Goal: Task Accomplishment & Management: Manage account settings

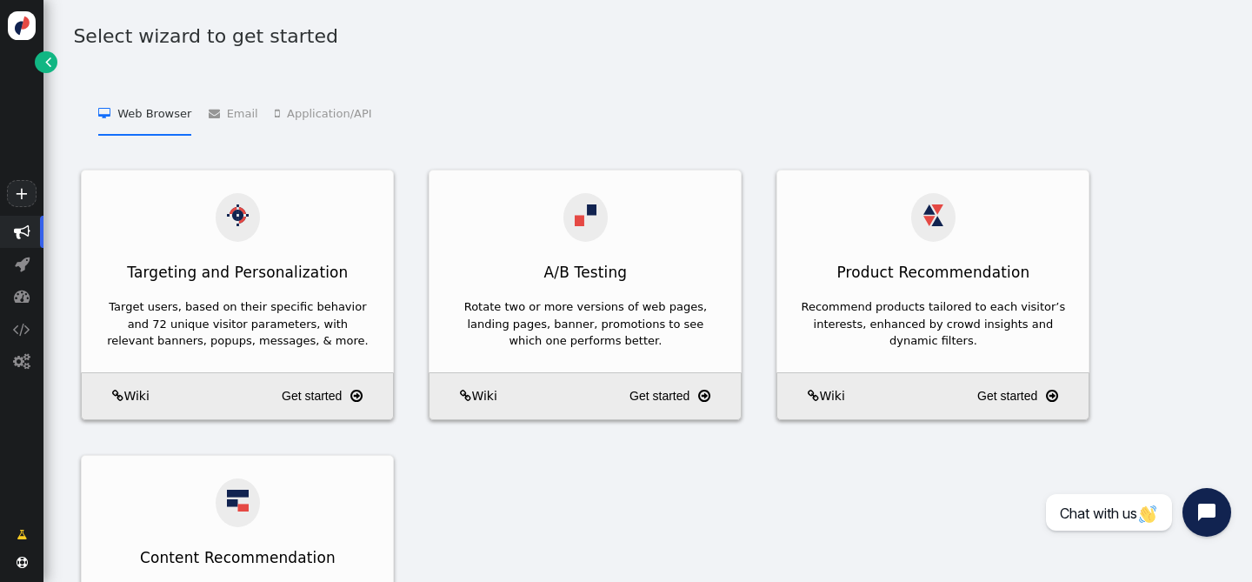
click at [41, 69] on link "" at bounding box center [46, 62] width 22 height 22
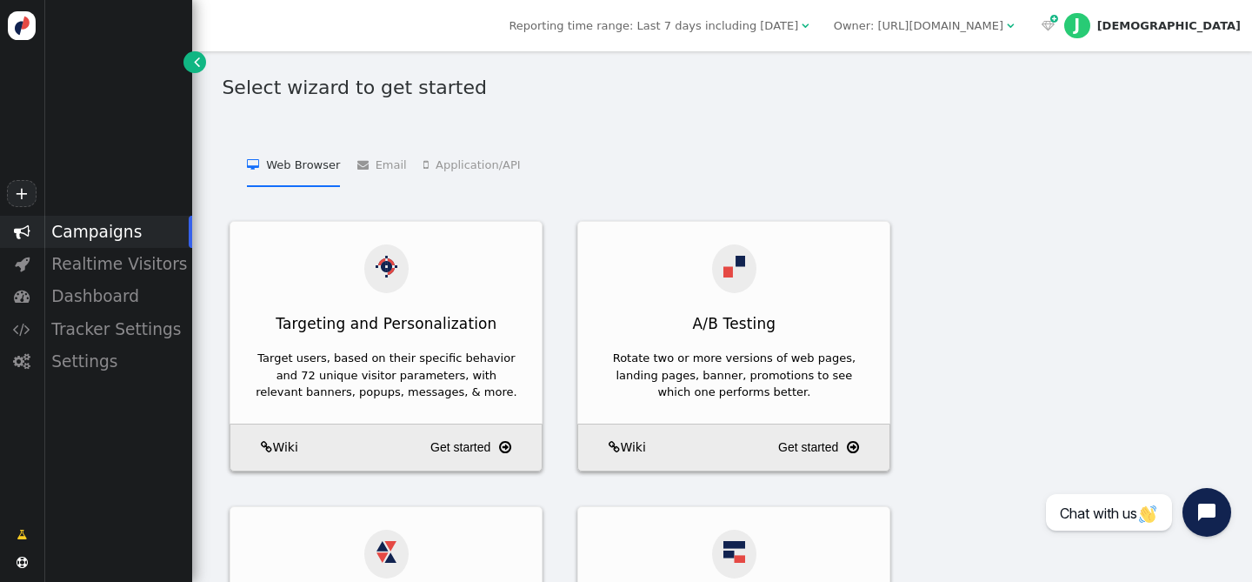
click at [116, 230] on div "Campaigns" at bounding box center [117, 232] width 149 height 32
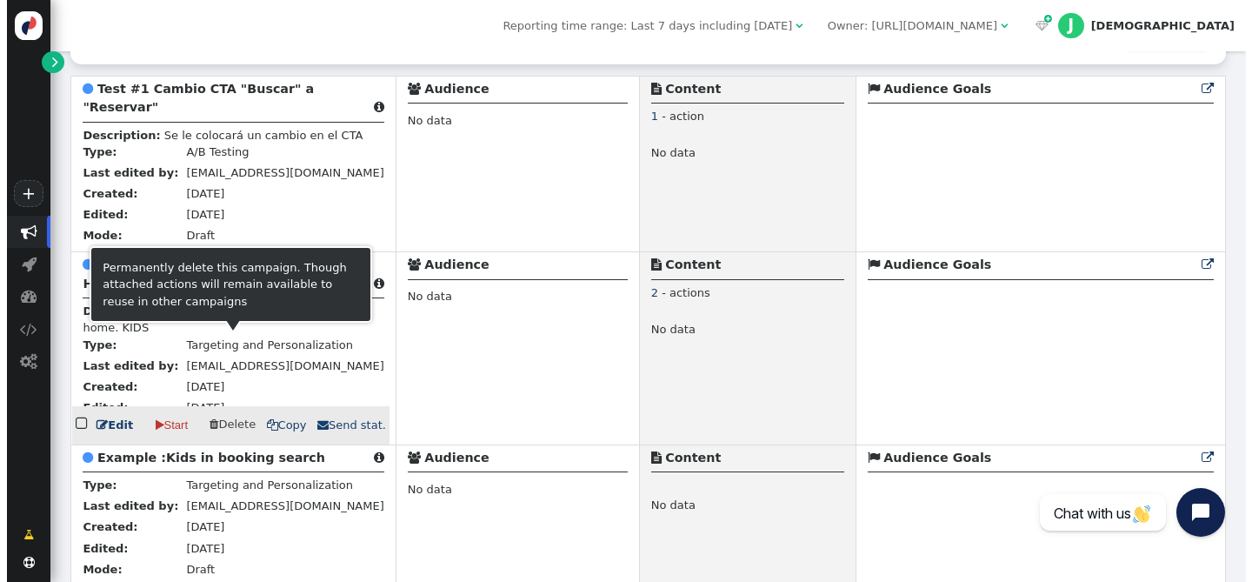
scroll to position [289, 0]
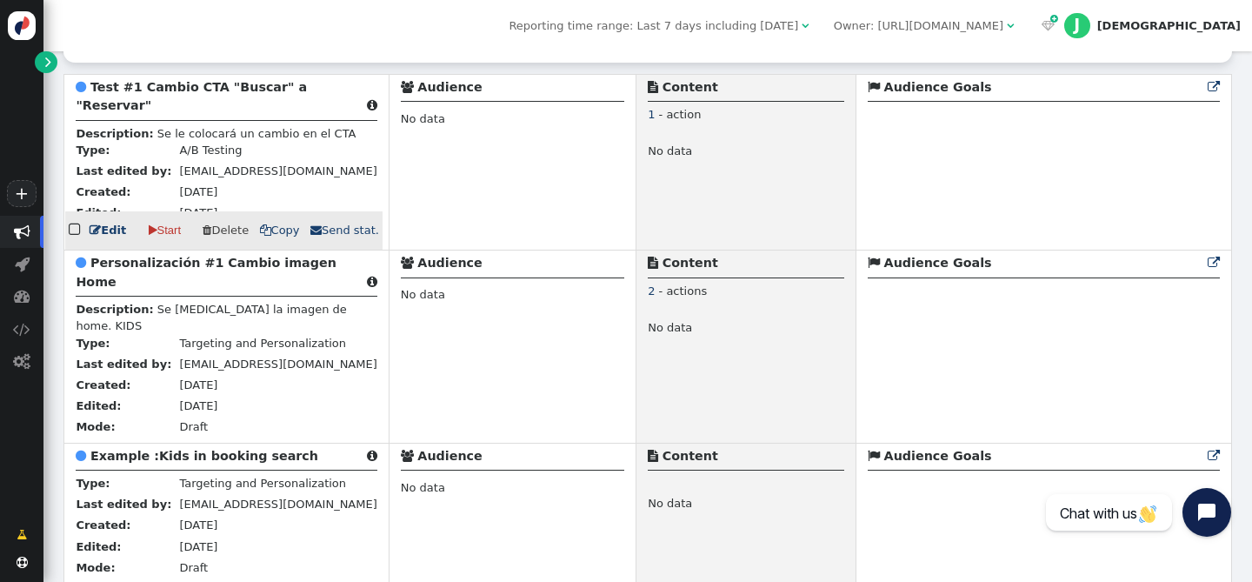
click at [190, 96] on b "Test #1 Cambio CTA "Buscar" a "Reservar"" at bounding box center [191, 96] width 231 height 32
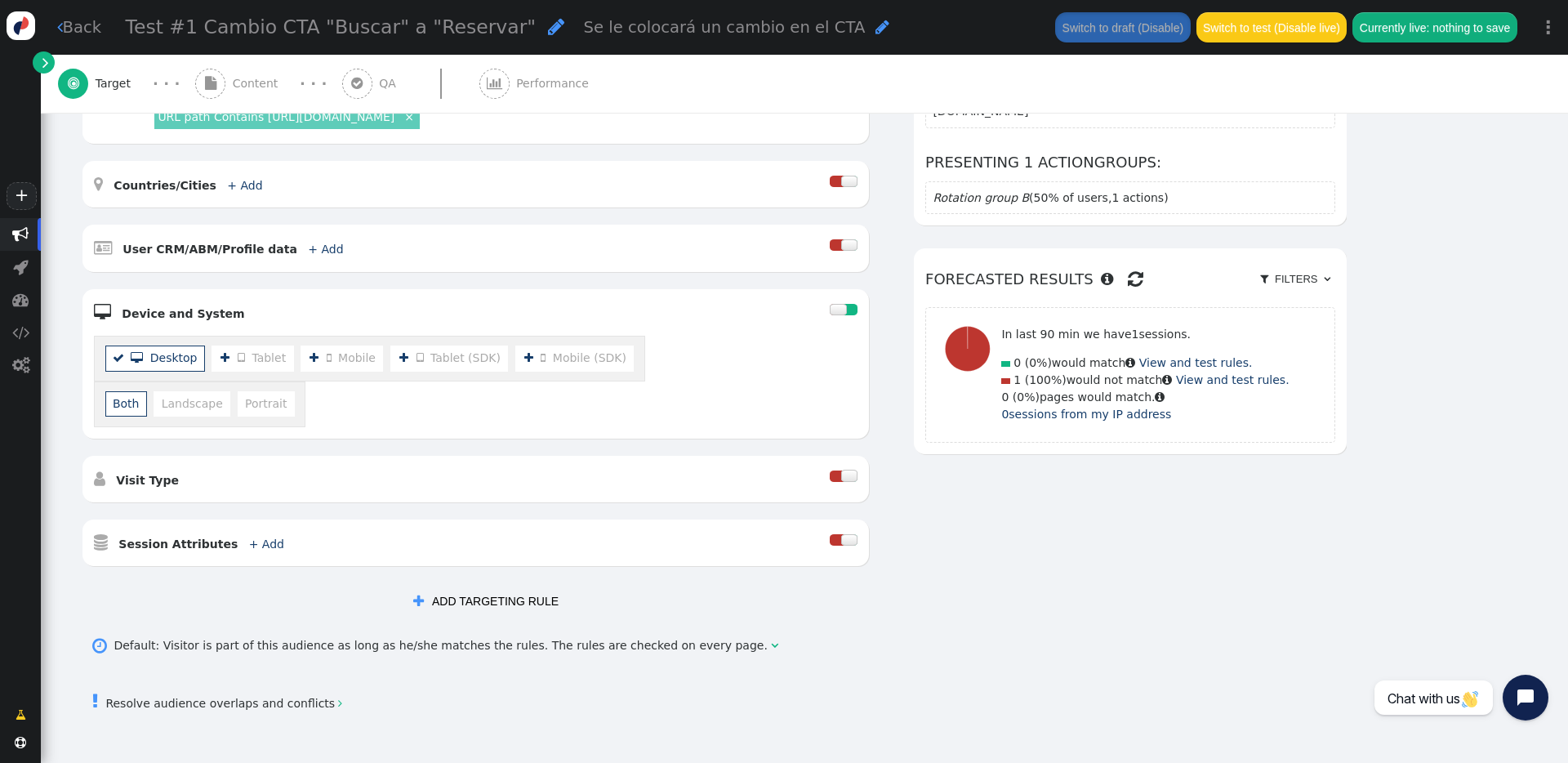
scroll to position [352, 0]
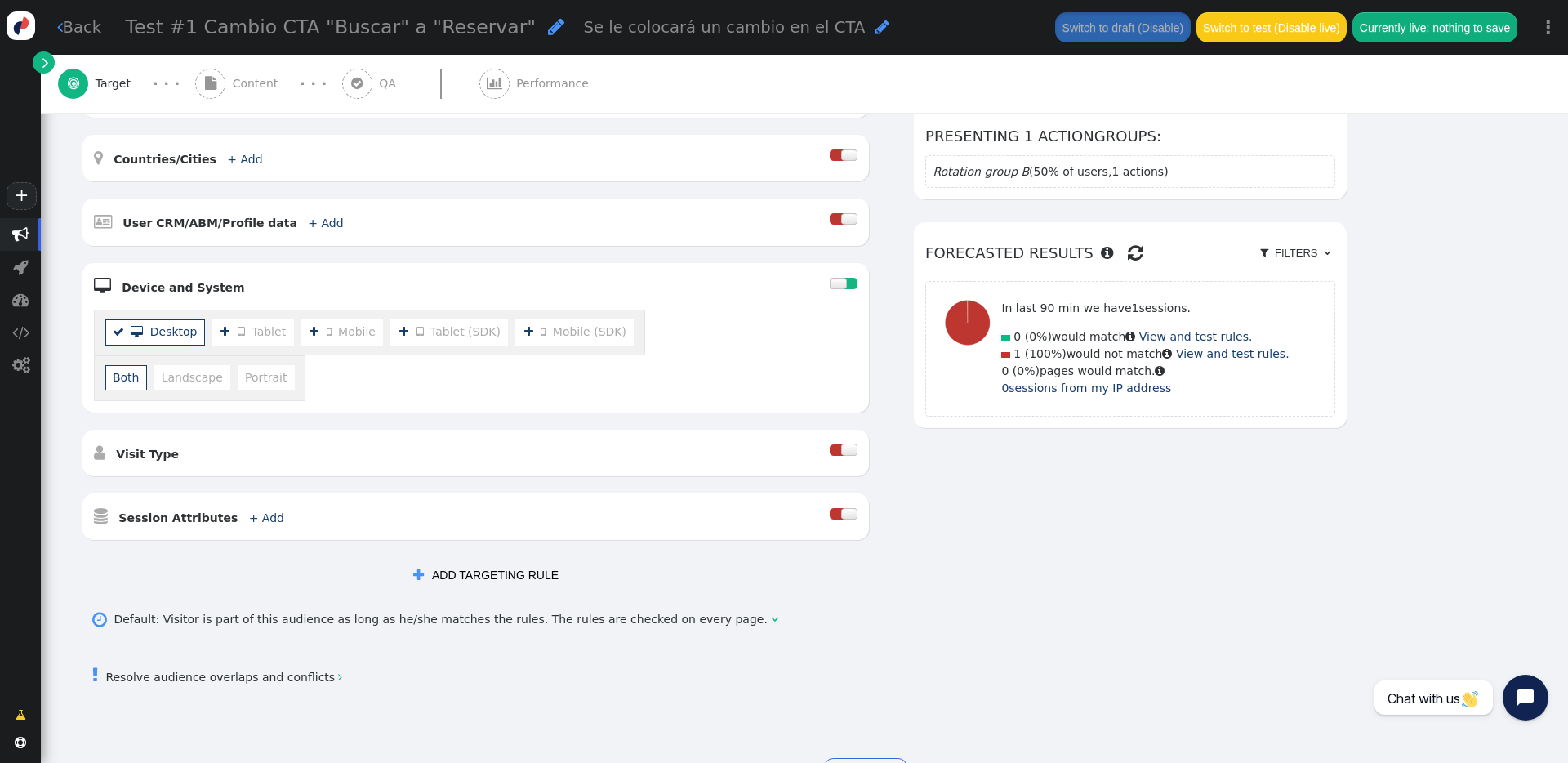
click at [147, 366] on li "Both" at bounding box center [126, 378] width 41 height 25
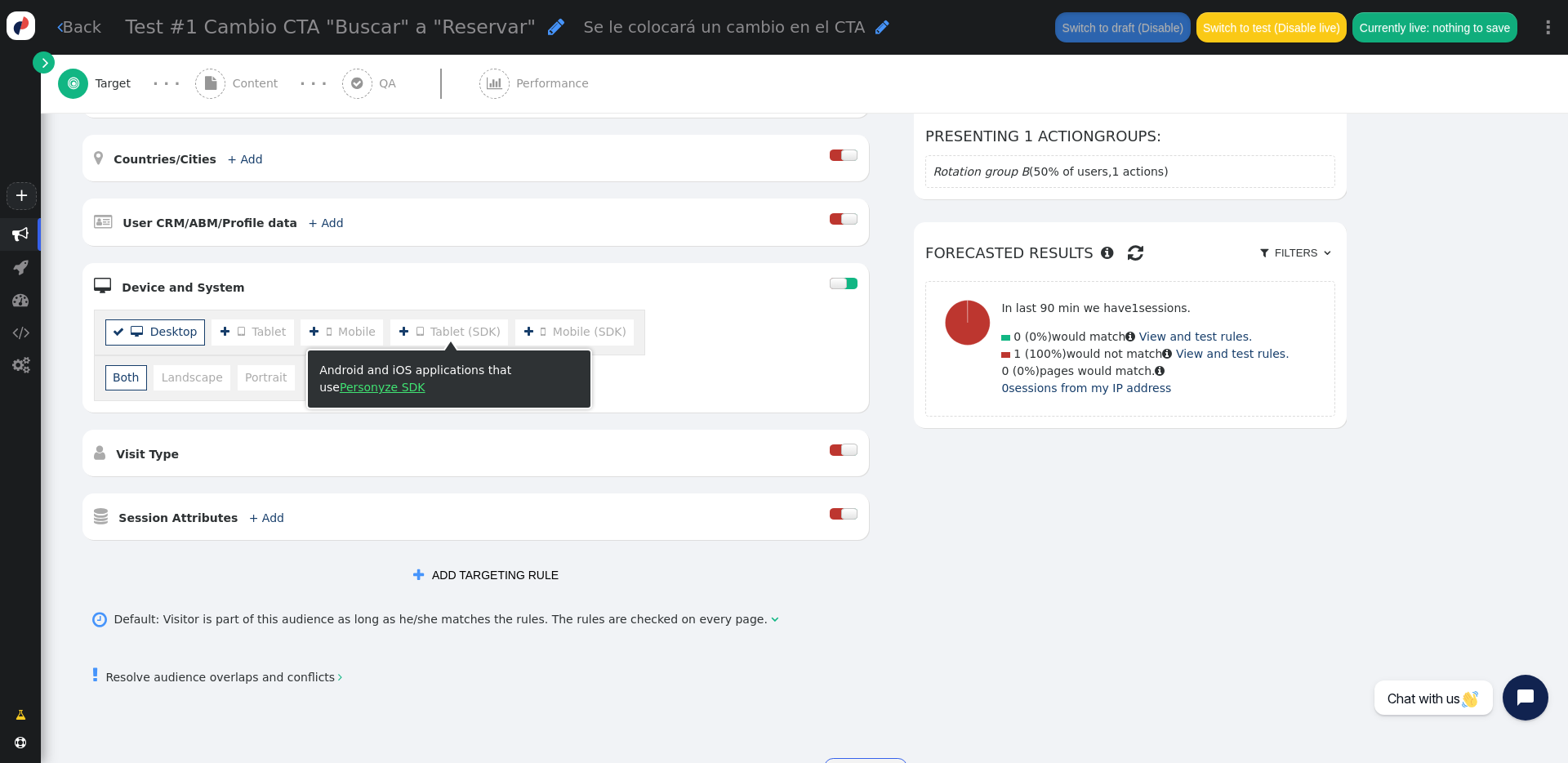
click at [222, 341] on b "" at bounding box center [228, 332] width 18 height 17
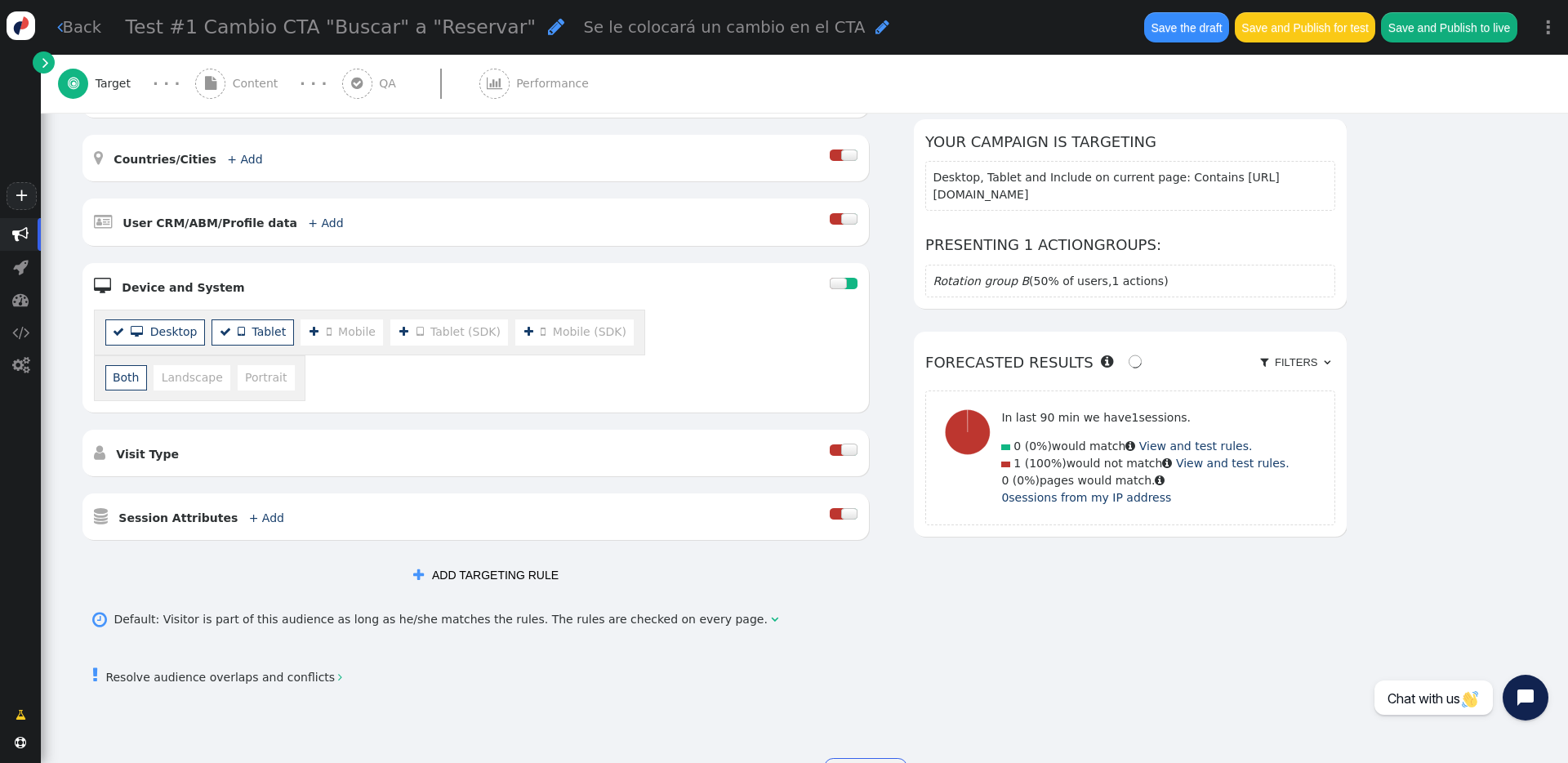
click at [343, 335] on li "  Mobile" at bounding box center [342, 332] width 84 height 25
click at [349, 335] on li "  Mobile" at bounding box center [342, 332] width 84 height 25
click at [234, 340] on li "  Tablet" at bounding box center [252, 332] width 82 height 25
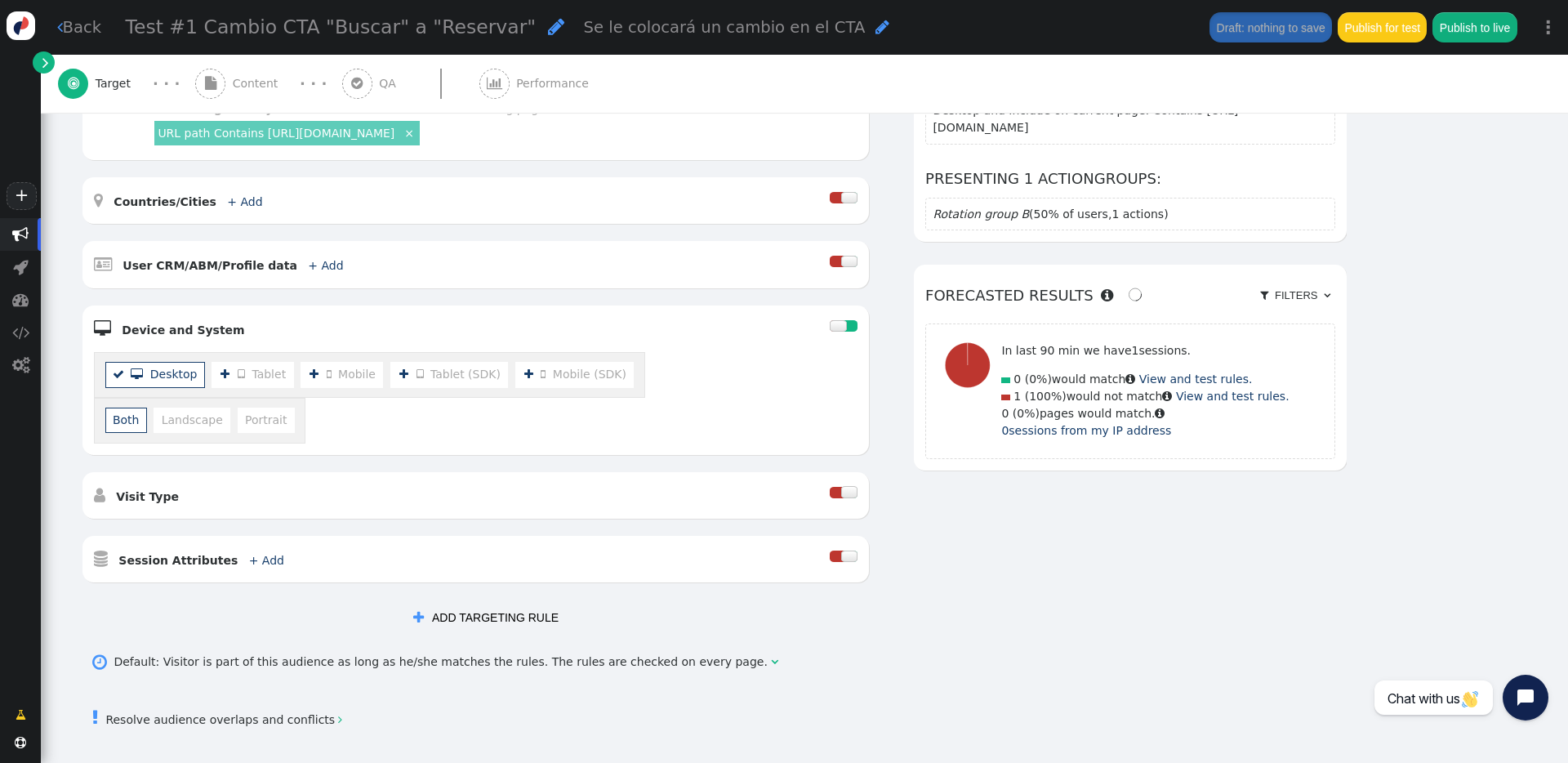
scroll to position [309, 0]
click at [147, 409] on li "Both" at bounding box center [126, 421] width 41 height 25
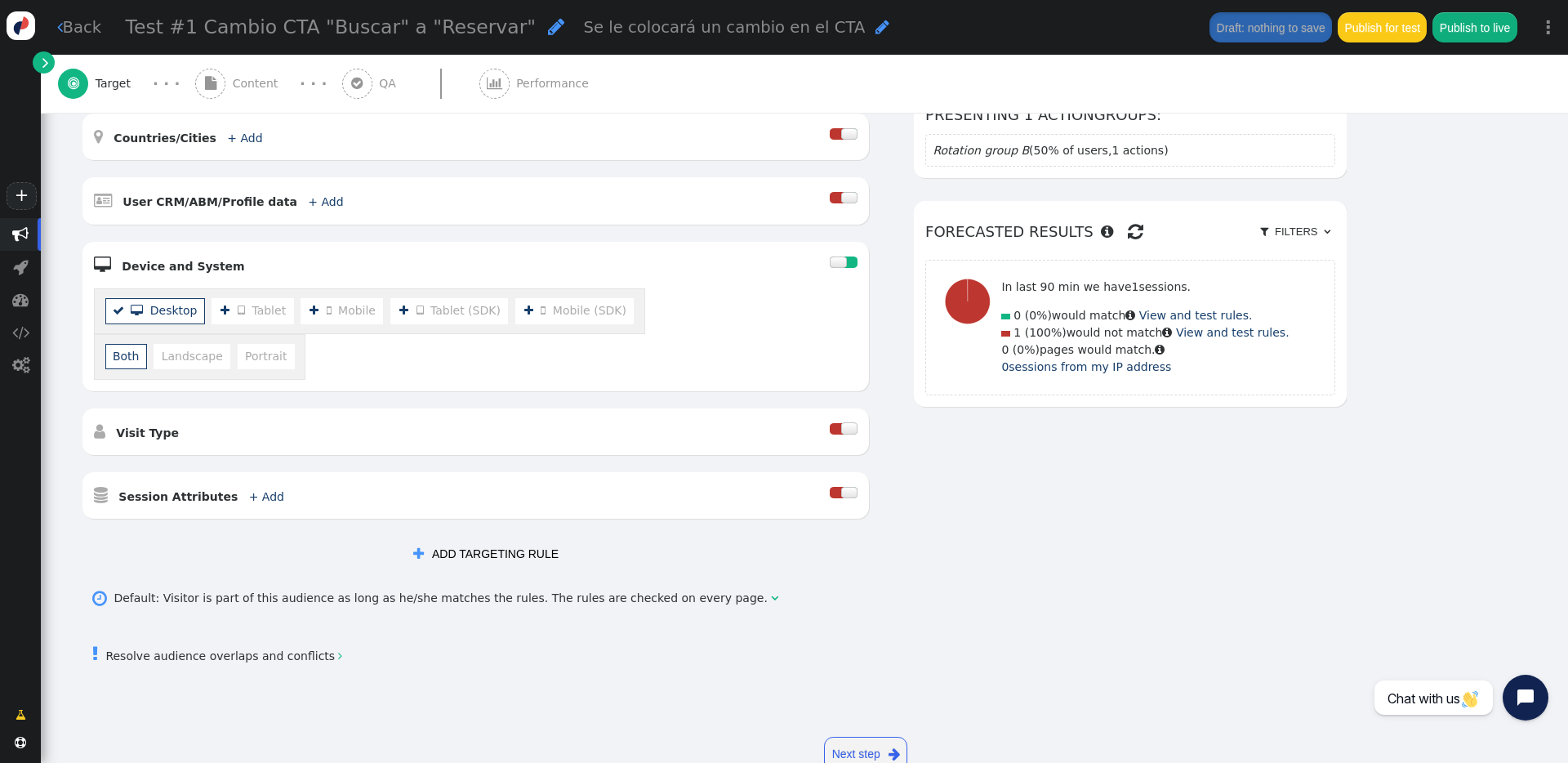
scroll to position [374, 0]
click at [878, 546] on link "Next step " at bounding box center [865, 754] width 84 height 36
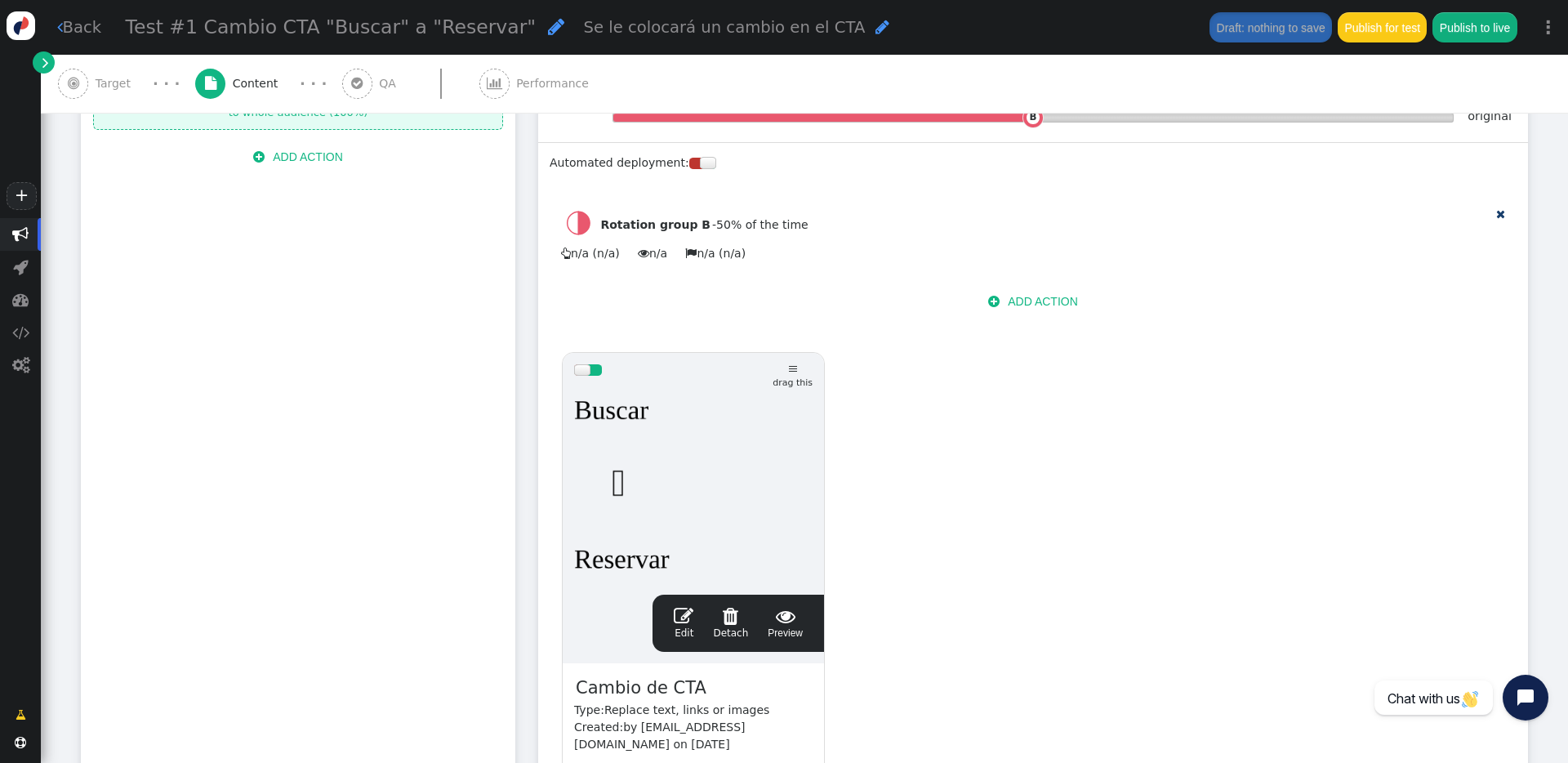
scroll to position [477, 0]
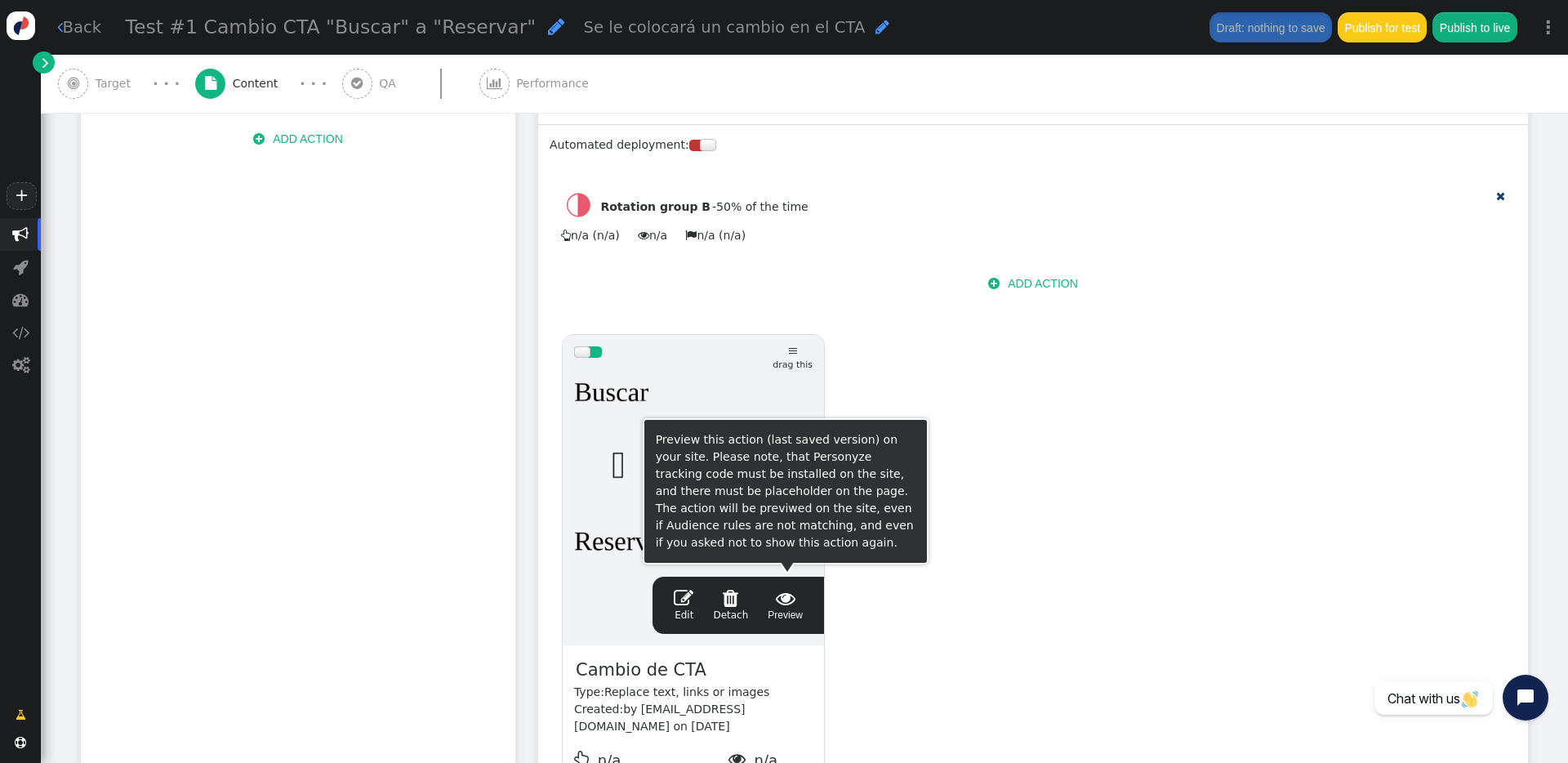
click at [785, 546] on span "" at bounding box center [784, 598] width 35 height 20
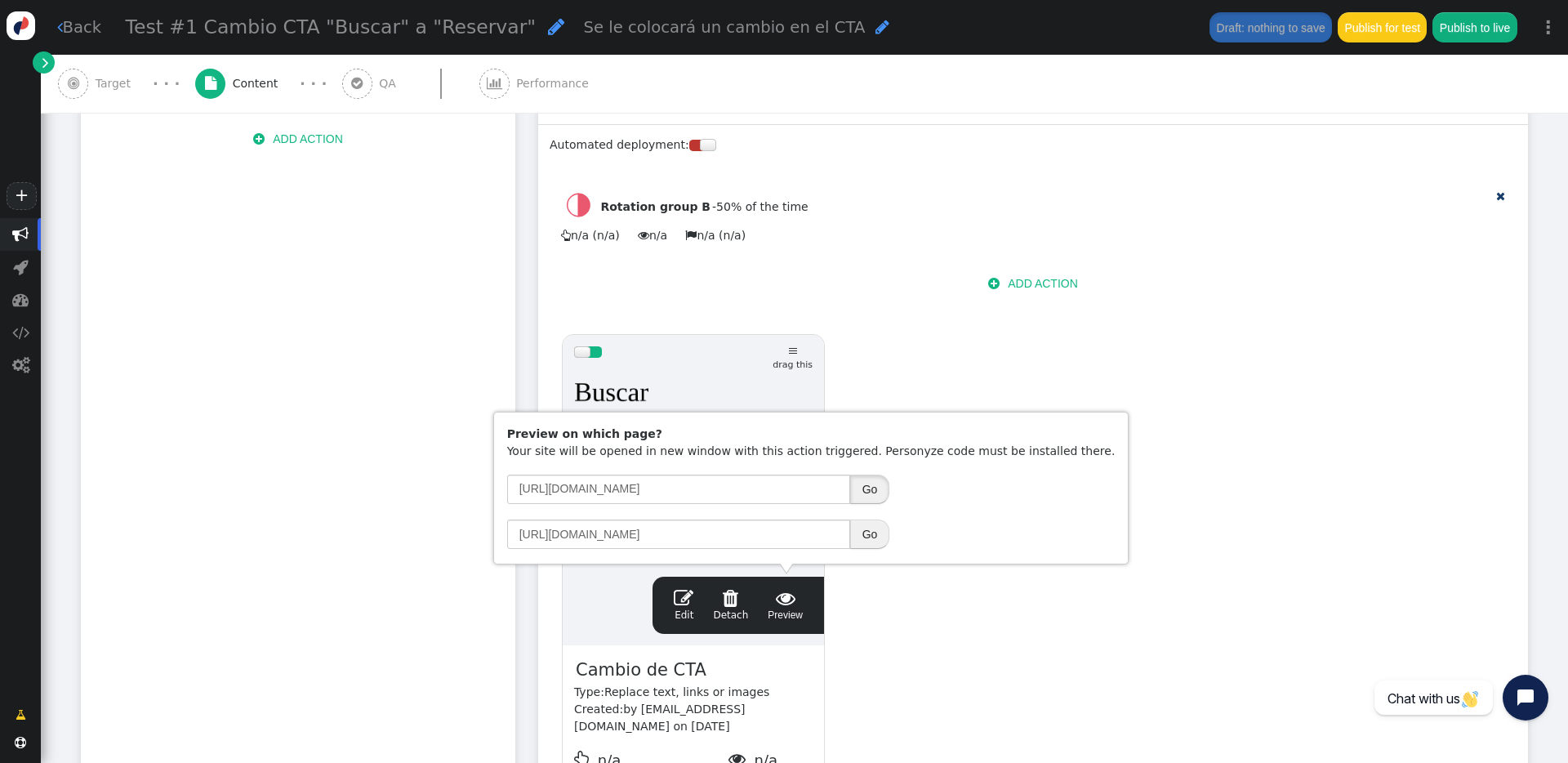
click at [867, 485] on button "Go" at bounding box center [870, 489] width 40 height 29
click at [367, 84] on div " QA" at bounding box center [372, 84] width 61 height 58
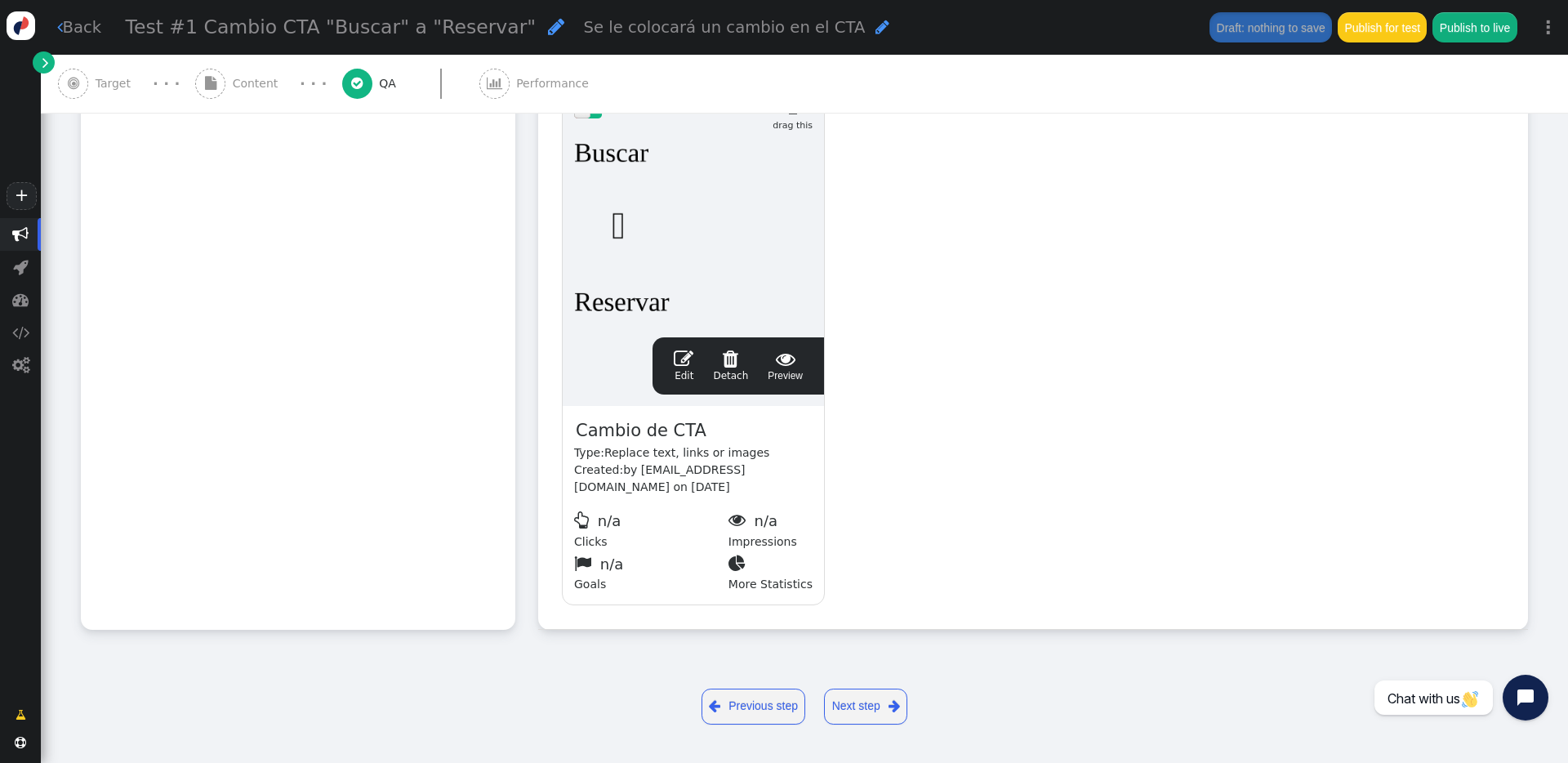
scroll to position [0, 0]
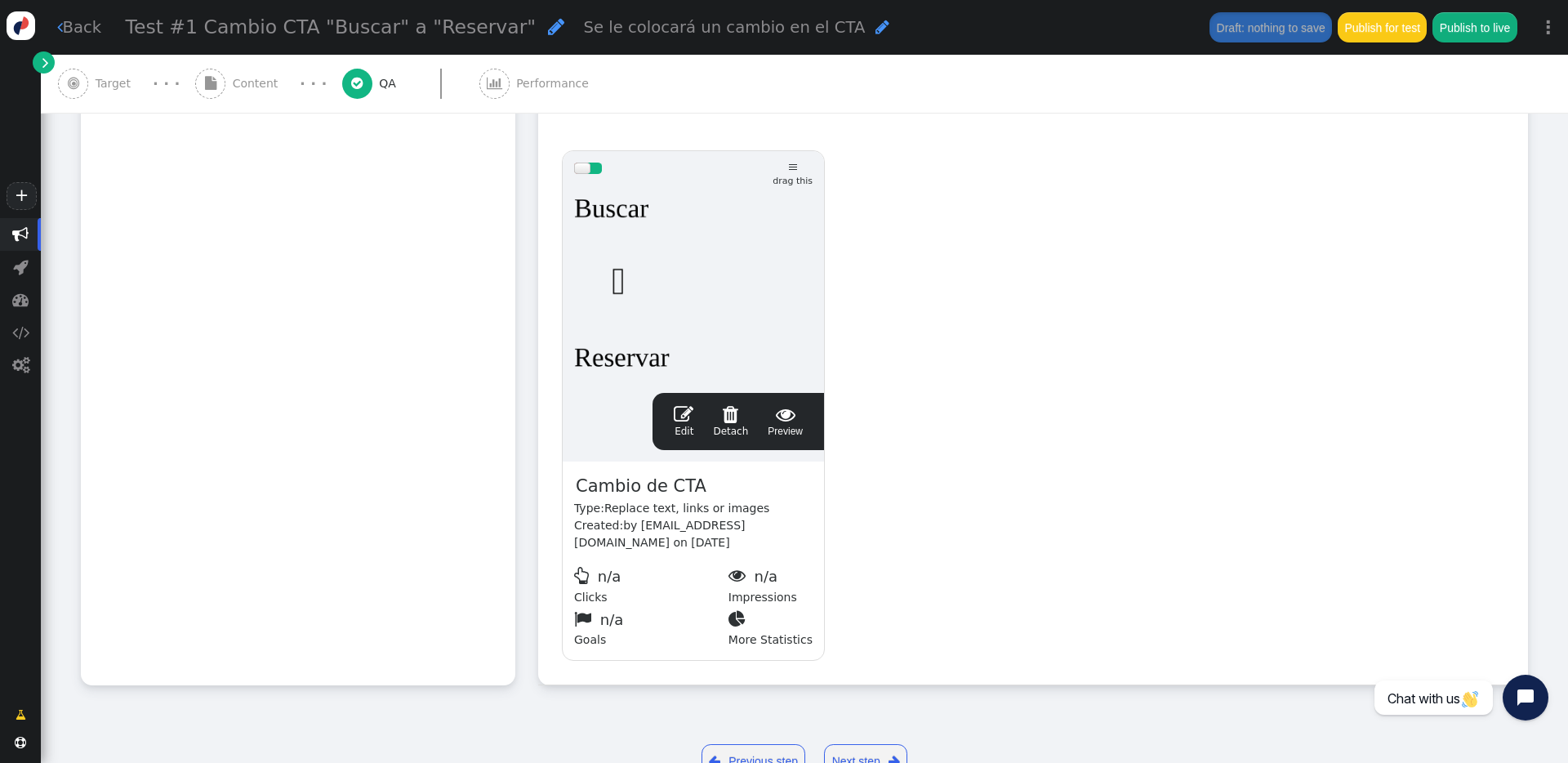
type input "[URL][DOMAIN_NAME]"
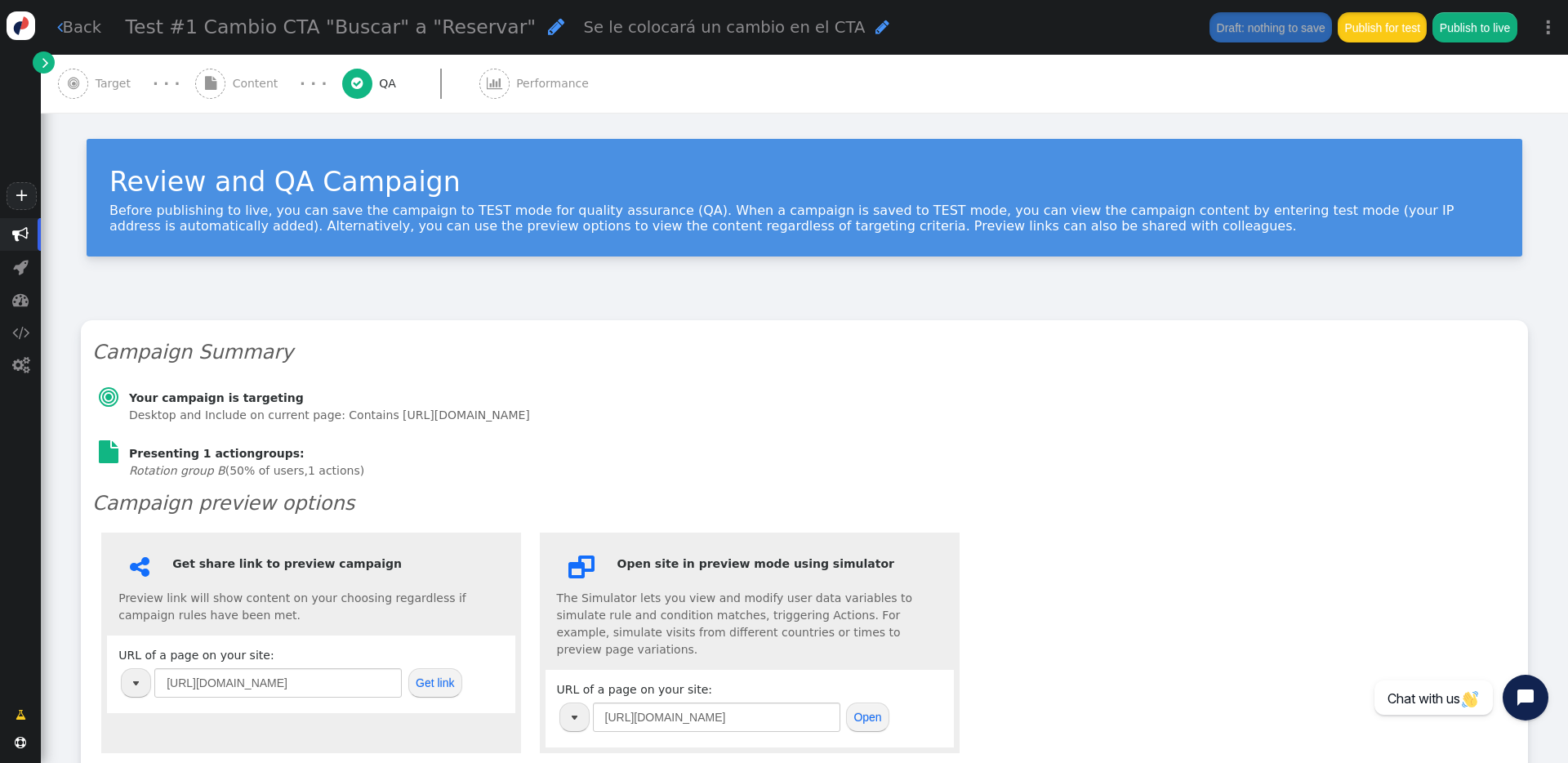
click at [1175, 28] on button "Publish for test" at bounding box center [1382, 26] width 89 height 29
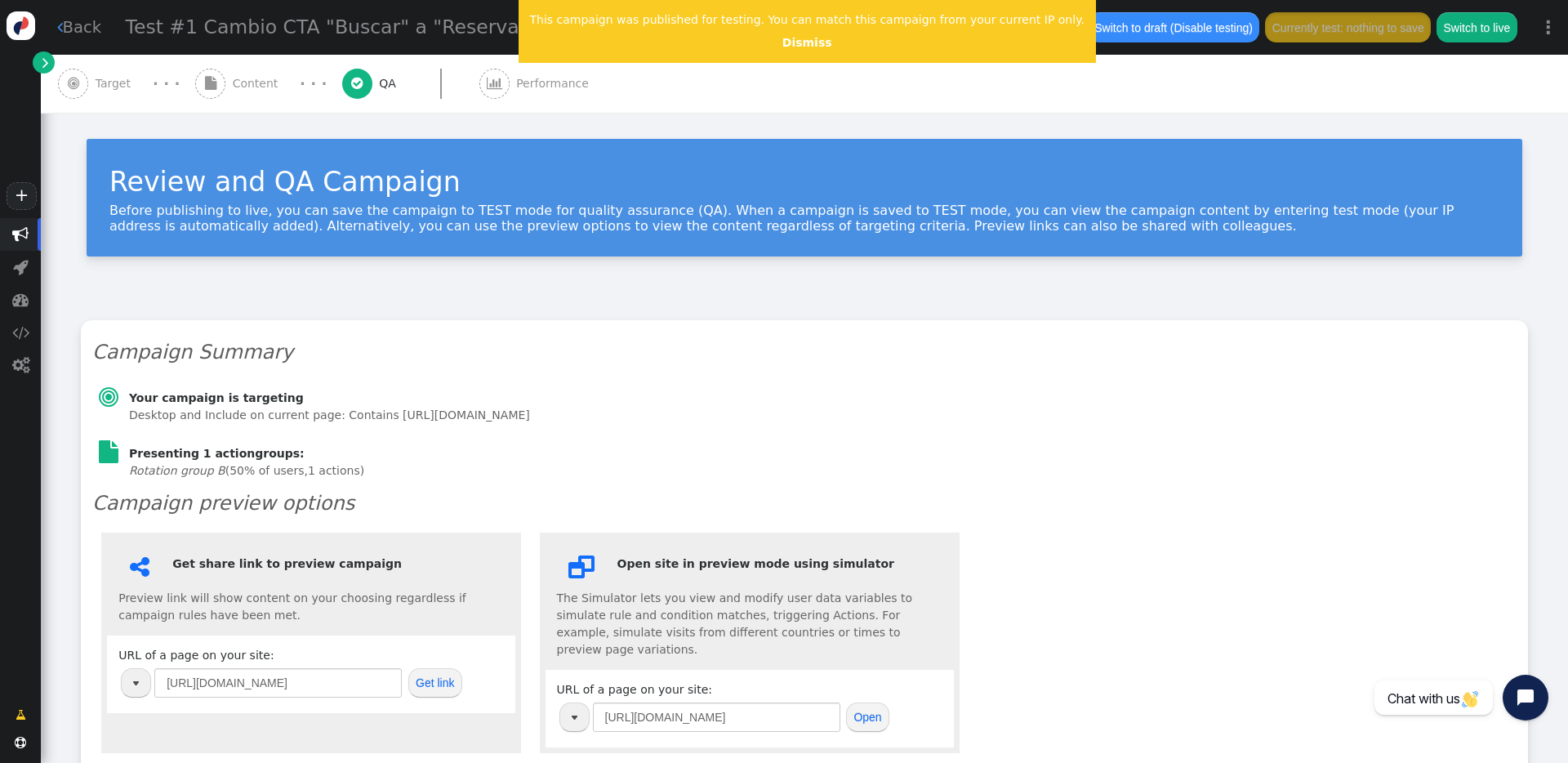
click at [756, 114] on div "Review and QA Campaign Before publishing to live, you can save the campaign to …" at bounding box center [804, 205] width 1528 height 184
click at [40, 60] on link "" at bounding box center [43, 62] width 22 height 22
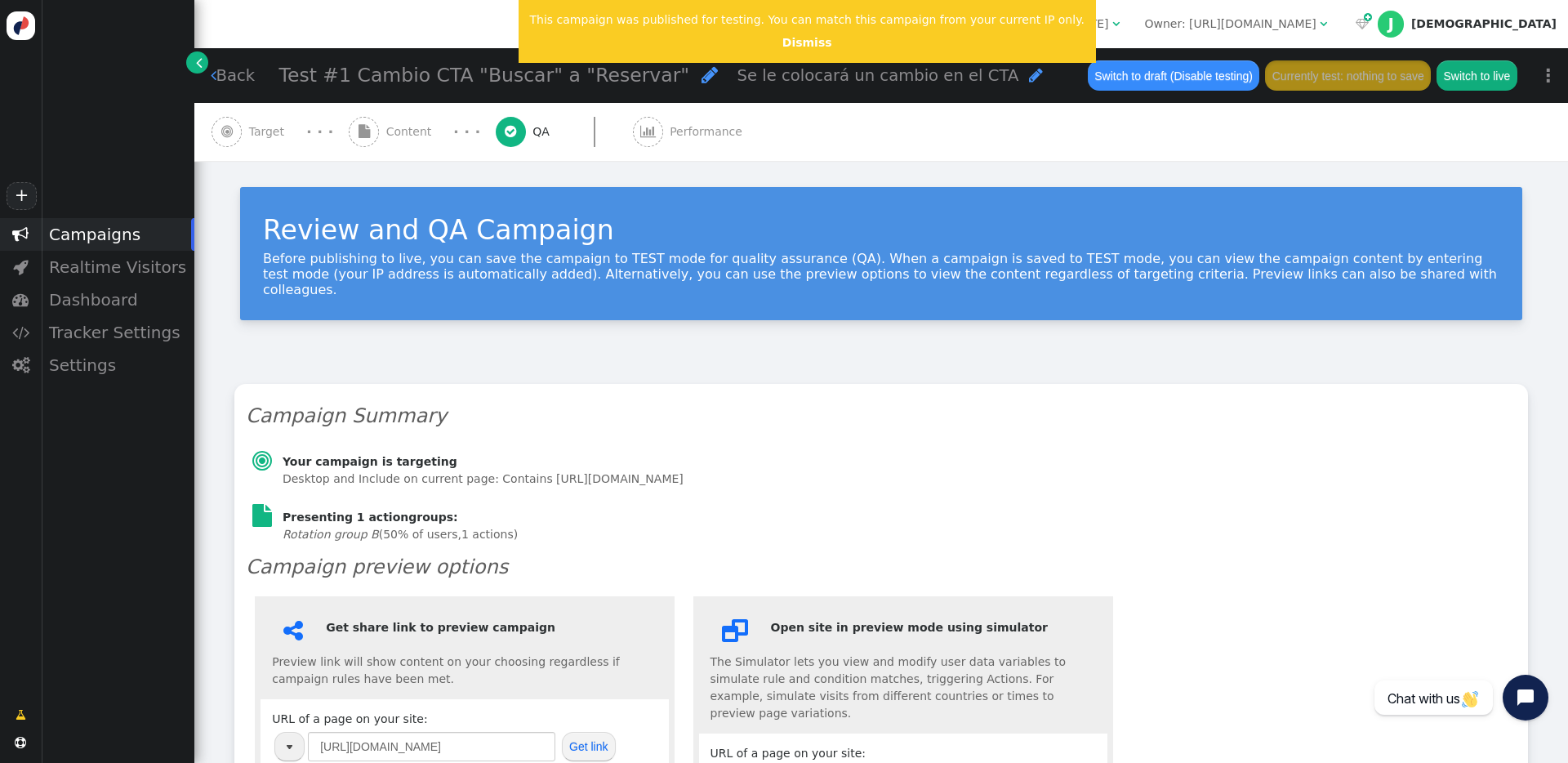
click at [103, 240] on div "Campaigns" at bounding box center [116, 234] width 153 height 33
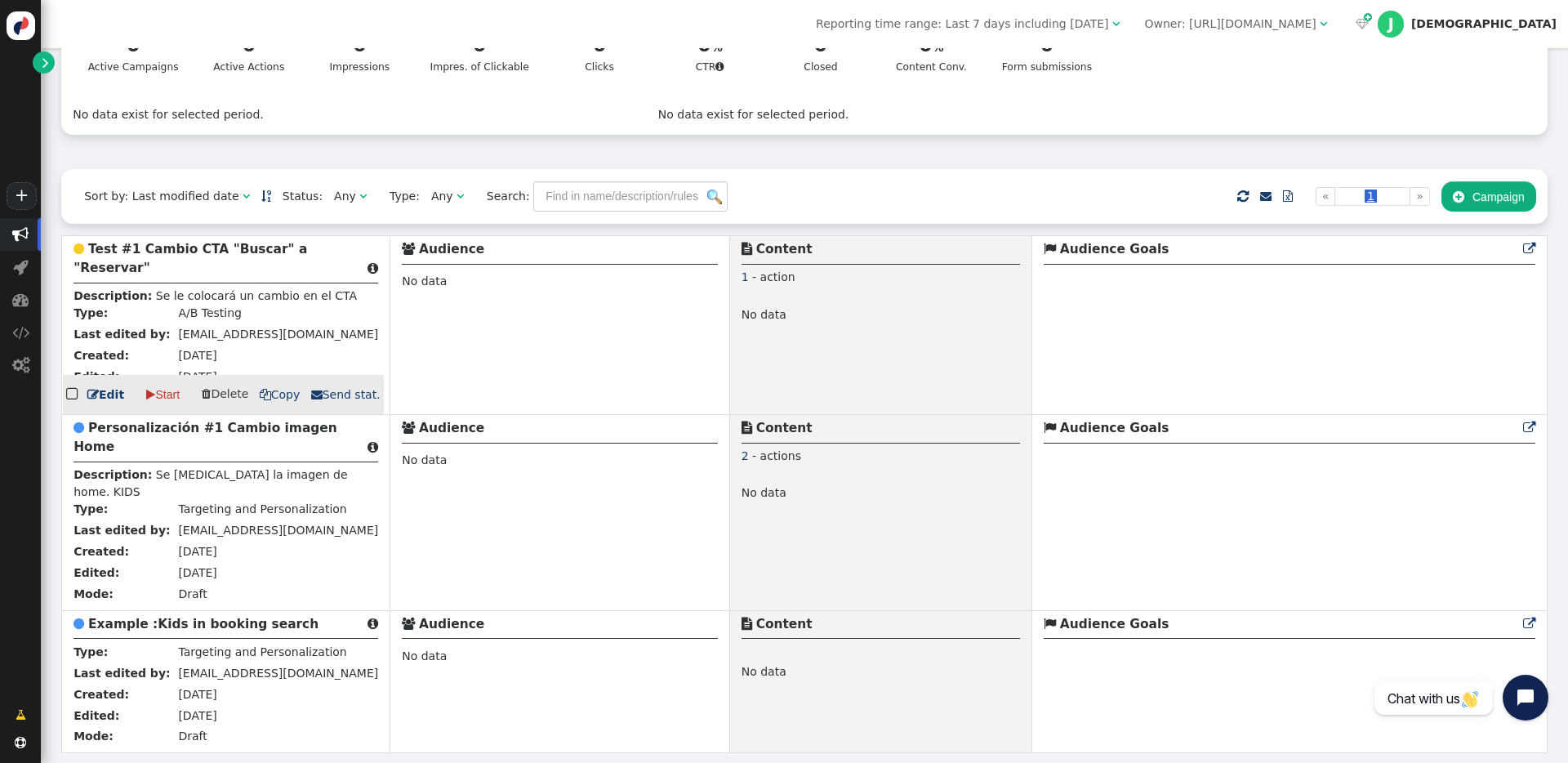
scroll to position [144, 0]
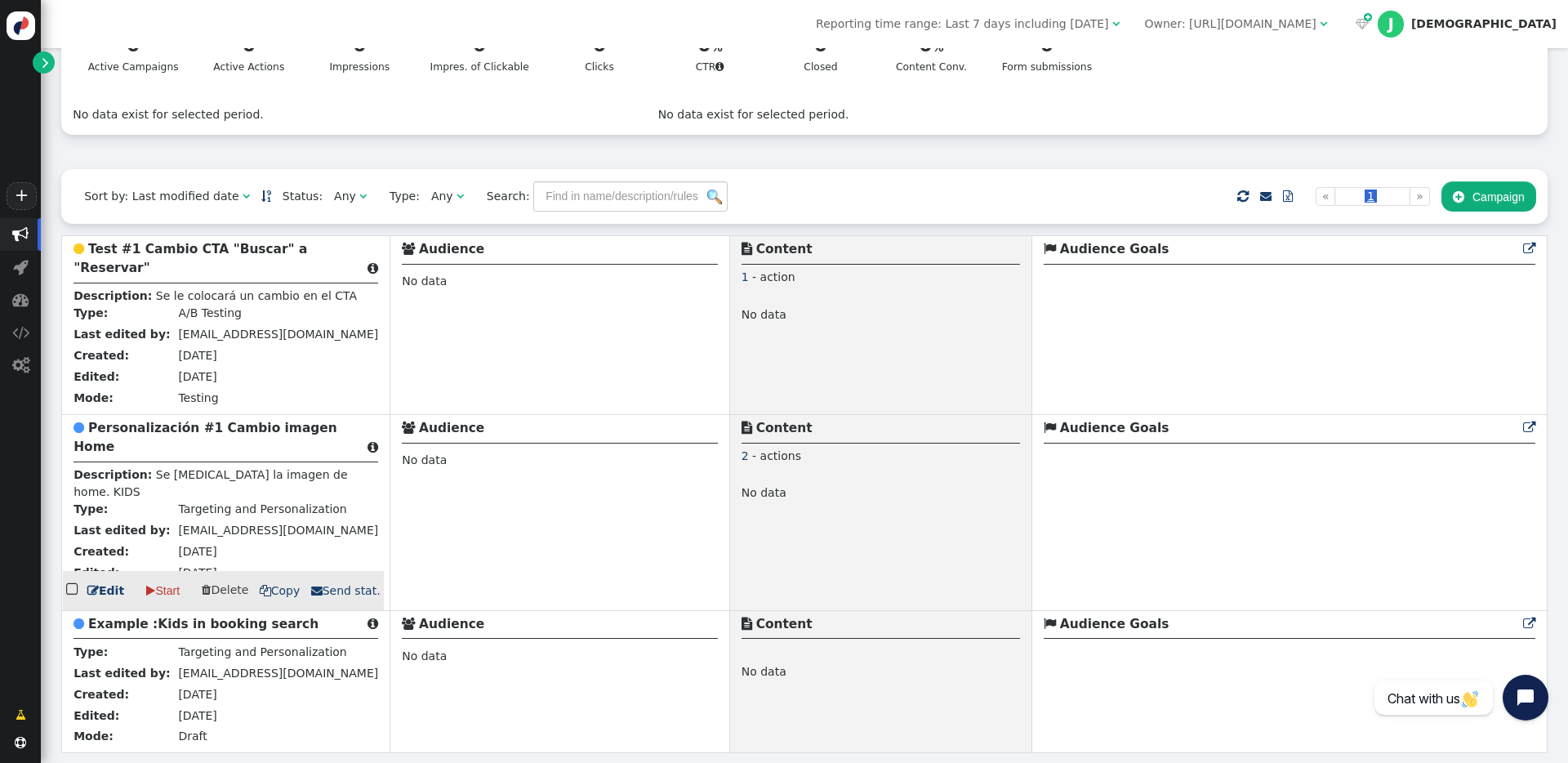
click at [163, 428] on b "Personalización #1 Cambio imagen Home" at bounding box center [205, 438] width 264 height 34
